Goal: Information Seeking & Learning: Compare options

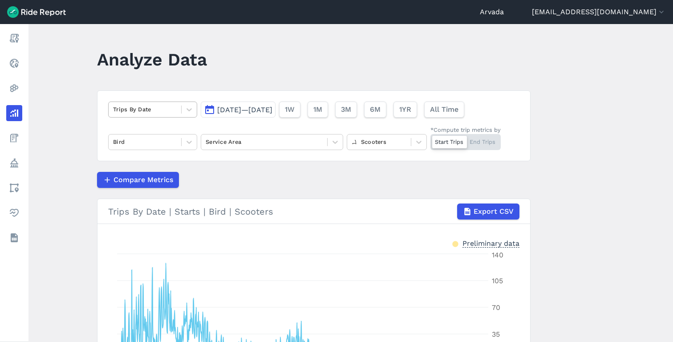
click at [176, 106] on div "Trips By Date" at bounding box center [145, 109] width 73 height 14
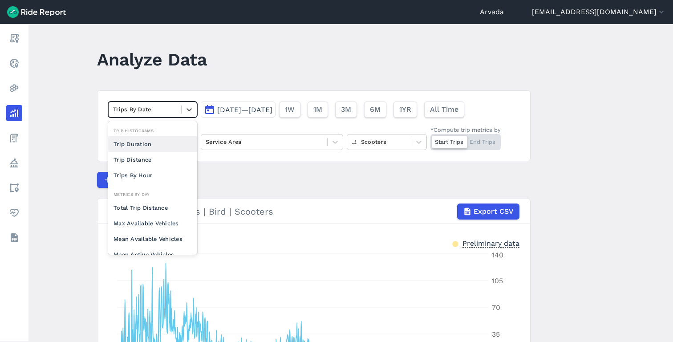
click at [356, 180] on div "Compare Metrics" at bounding box center [314, 180] width 434 height 16
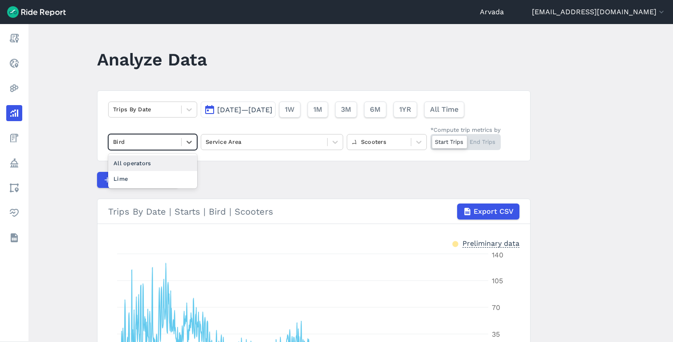
click at [172, 140] on div at bounding box center [145, 142] width 64 height 10
click at [152, 179] on div "Lime" at bounding box center [152, 179] width 89 height 16
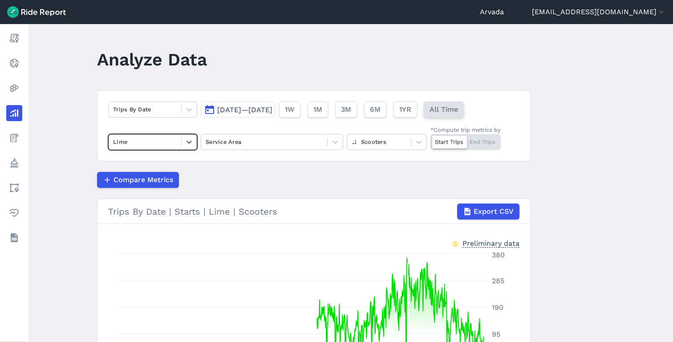
click at [458, 110] on span "All Time" at bounding box center [444, 109] width 28 height 11
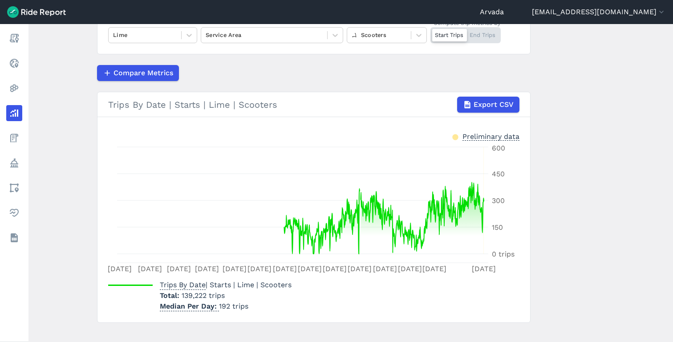
scroll to position [106, 0]
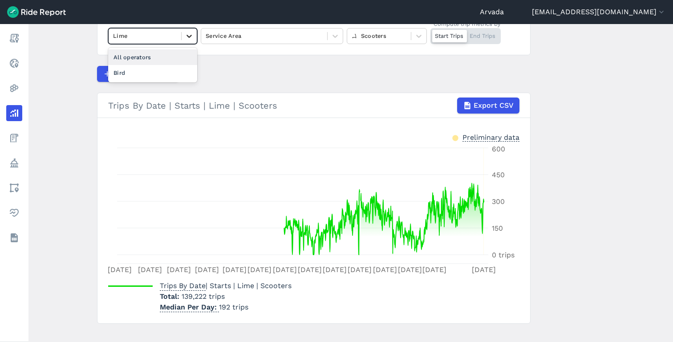
click at [185, 39] on icon at bounding box center [189, 36] width 9 height 9
click at [165, 60] on div "All operators" at bounding box center [152, 57] width 89 height 16
